Goal: Information Seeking & Learning: Learn about a topic

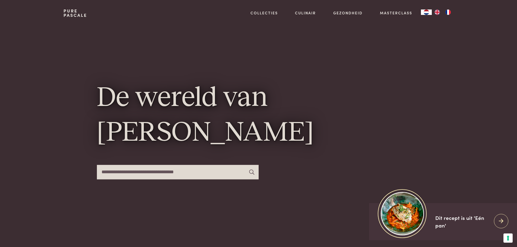
click at [167, 174] on input "text" at bounding box center [178, 172] width 162 height 14
type input "*****"
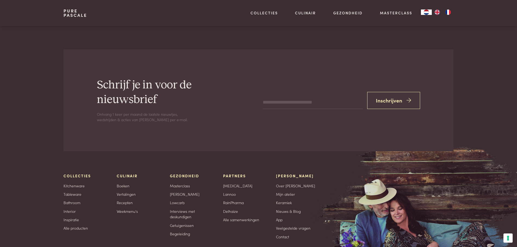
scroll to position [1656, 0]
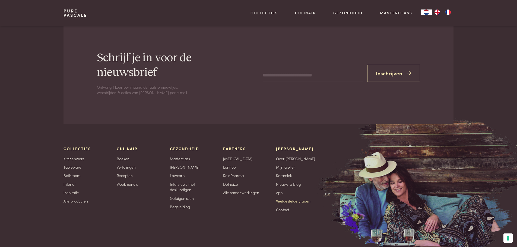
click at [284, 202] on link "Veelgestelde vragen" at bounding box center [293, 201] width 34 height 6
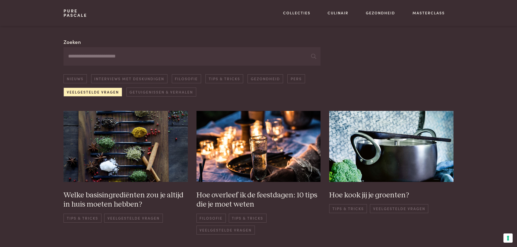
scroll to position [54, 0]
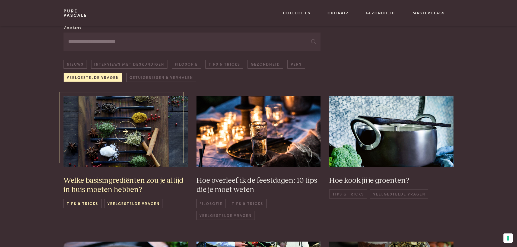
click at [114, 180] on h3 "Welke basisingrediënten zou je altijd in huis moeten hebben?" at bounding box center [126, 185] width 124 height 19
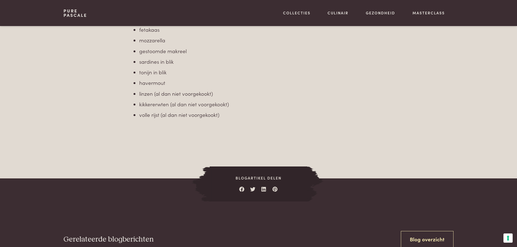
scroll to position [625, 0]
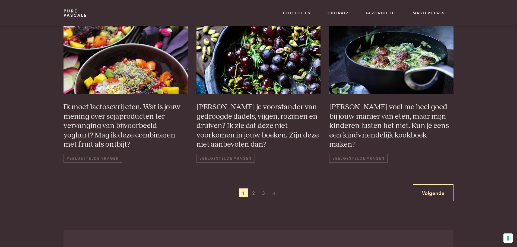
scroll to position [434, 0]
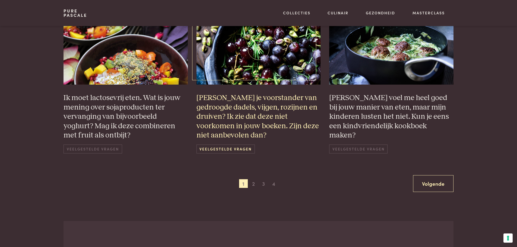
click at [274, 121] on h3 "Ben je voorstander van gedroogde dadels, vijgen, rozijnen en druiven? Ik zie da…" at bounding box center [259, 116] width 124 height 47
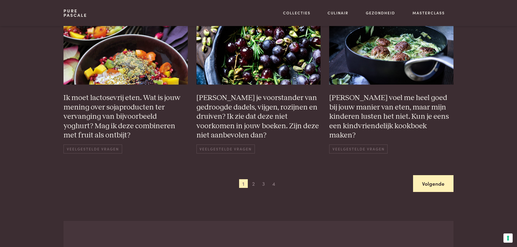
click at [433, 187] on link "Volgende" at bounding box center [433, 183] width 40 height 17
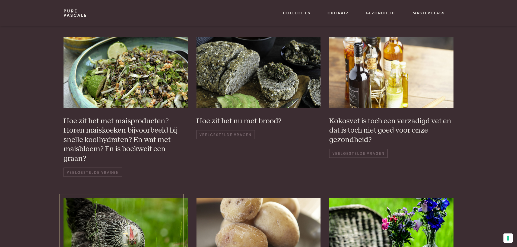
scroll to position [105, 0]
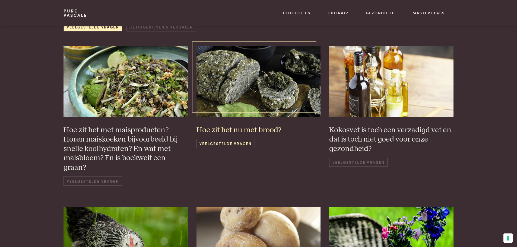
click at [222, 130] on h3 "Hoe zit het nu met brood?" at bounding box center [259, 131] width 124 height 10
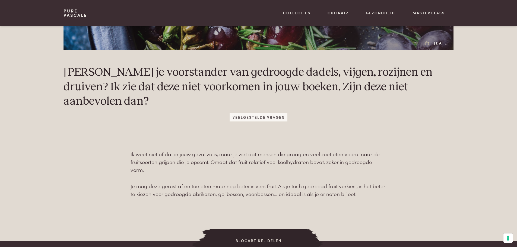
scroll to position [163, 0]
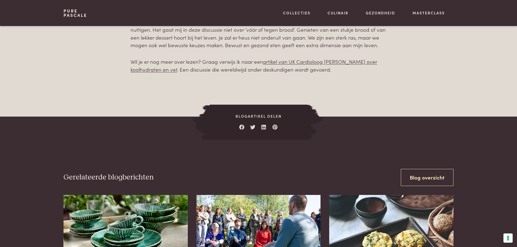
scroll to position [815, 0]
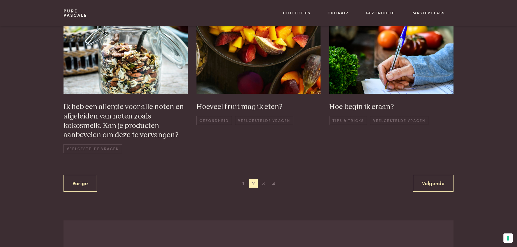
scroll to position [458, 0]
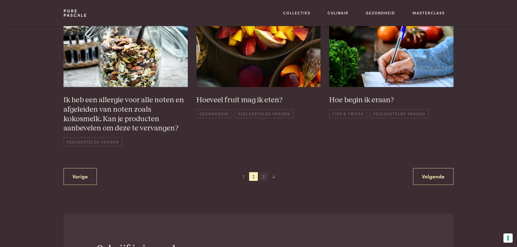
click at [264, 176] on span "3" at bounding box center [263, 176] width 9 height 9
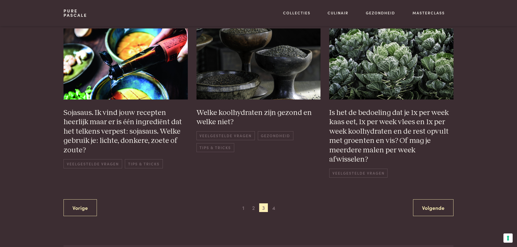
scroll to position [376, 0]
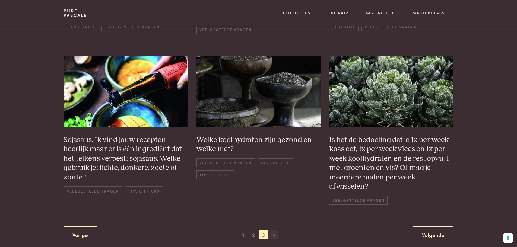
click at [275, 237] on span "4" at bounding box center [273, 235] width 9 height 9
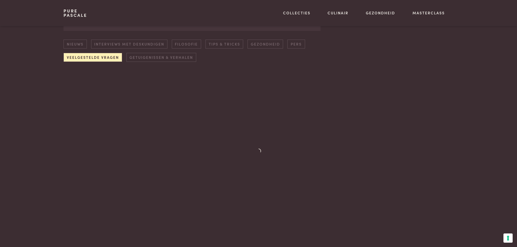
scroll to position [74, 0]
